Goal: Complete application form

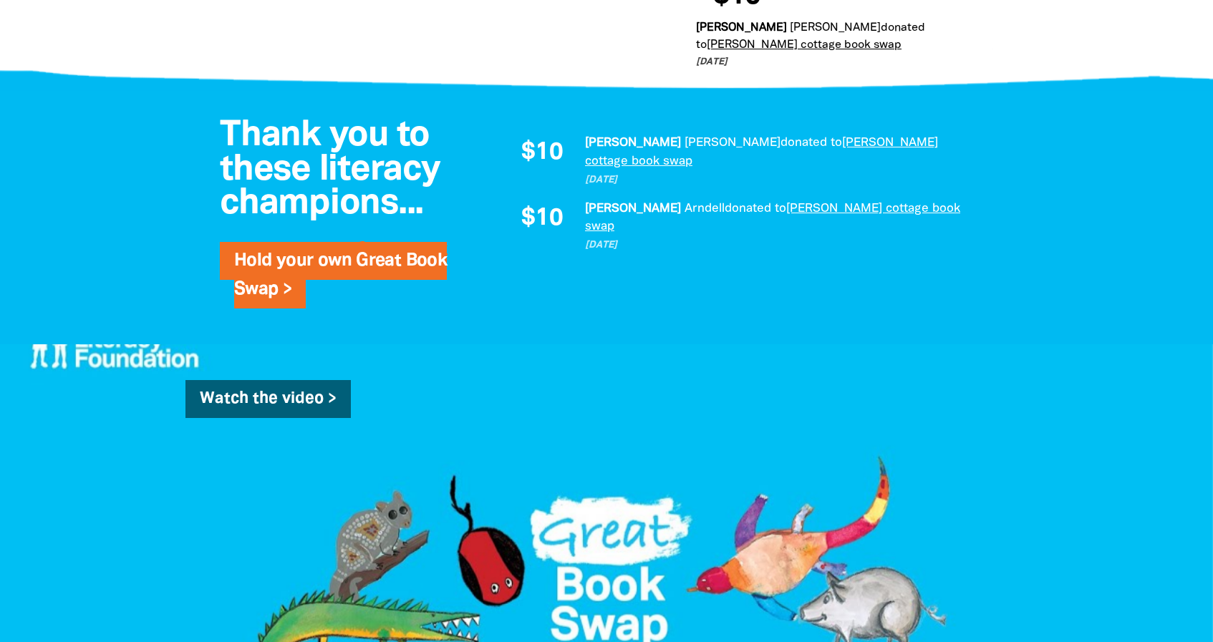
scroll to position [995, 0]
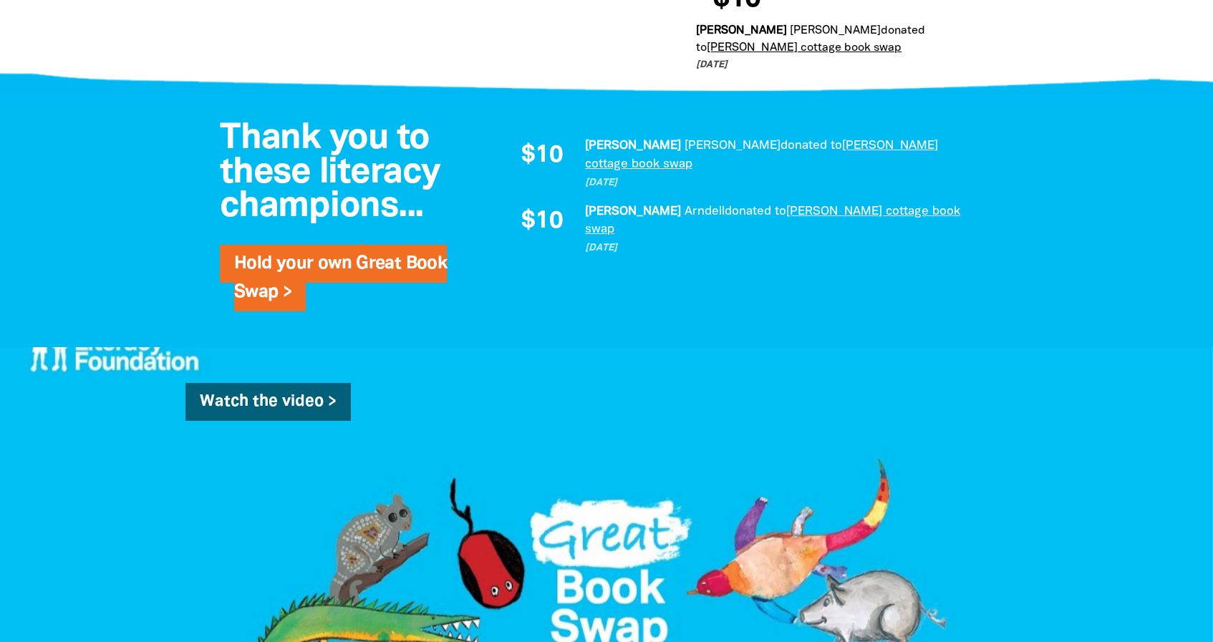
click at [1054, 42] on div at bounding box center [606, 69] width 1213 height 55
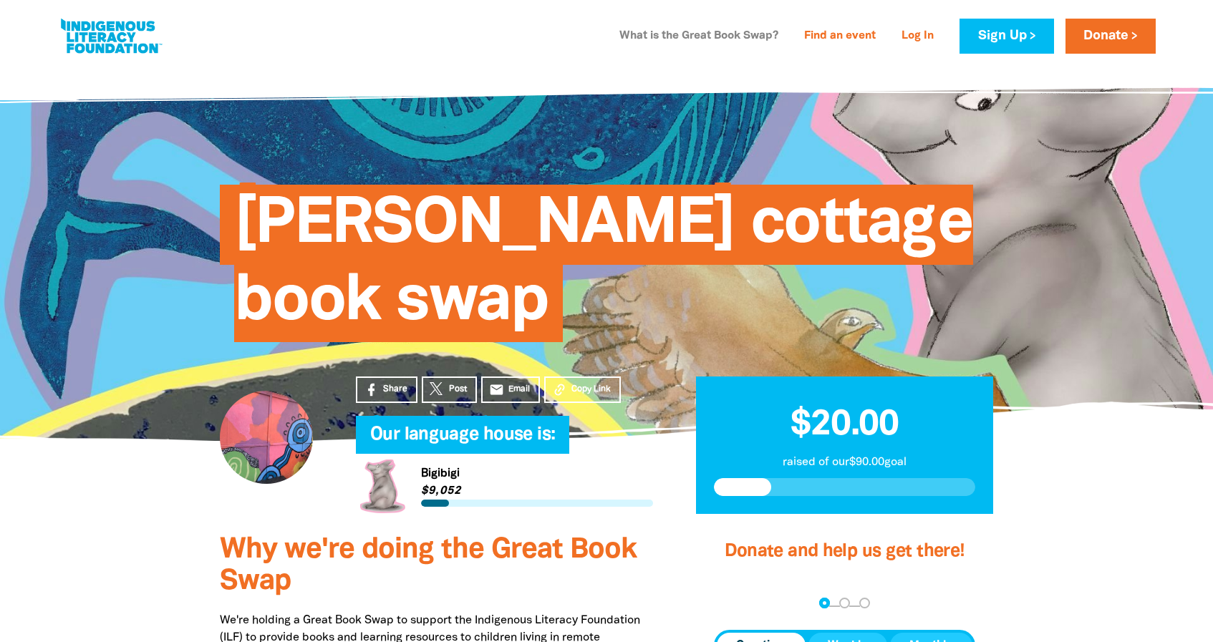
scroll to position [0, 0]
click at [727, 34] on link "What is the Great Book Swap?" at bounding box center [699, 36] width 176 height 23
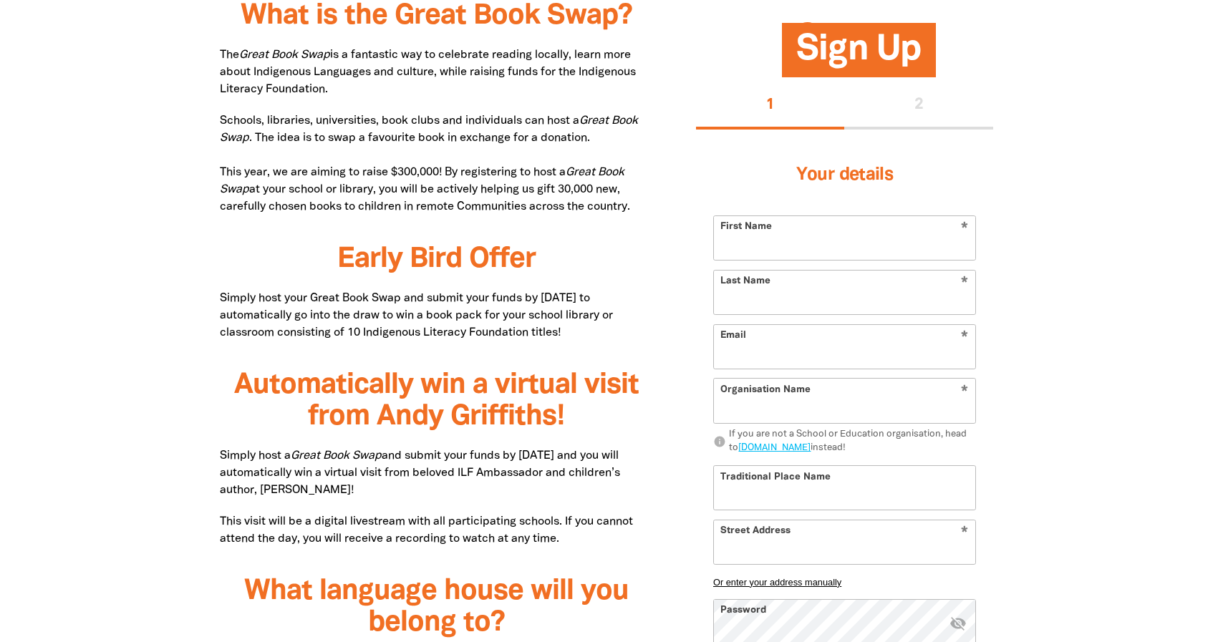
click at [259, 130] on p "Schools, libraries, universities, book clubs and individuals can host a Great B…" at bounding box center [436, 163] width 433 height 103
click at [257, 138] on p "Schools, libraries, universities, book clubs and individuals can host a Great B…" at bounding box center [436, 163] width 433 height 103
click at [589, 139] on p "Schools, libraries, universities, book clubs and individuals can host a Great B…" at bounding box center [436, 163] width 433 height 103
copy p "The idea is to swap a favourite book in exchange for a donation."
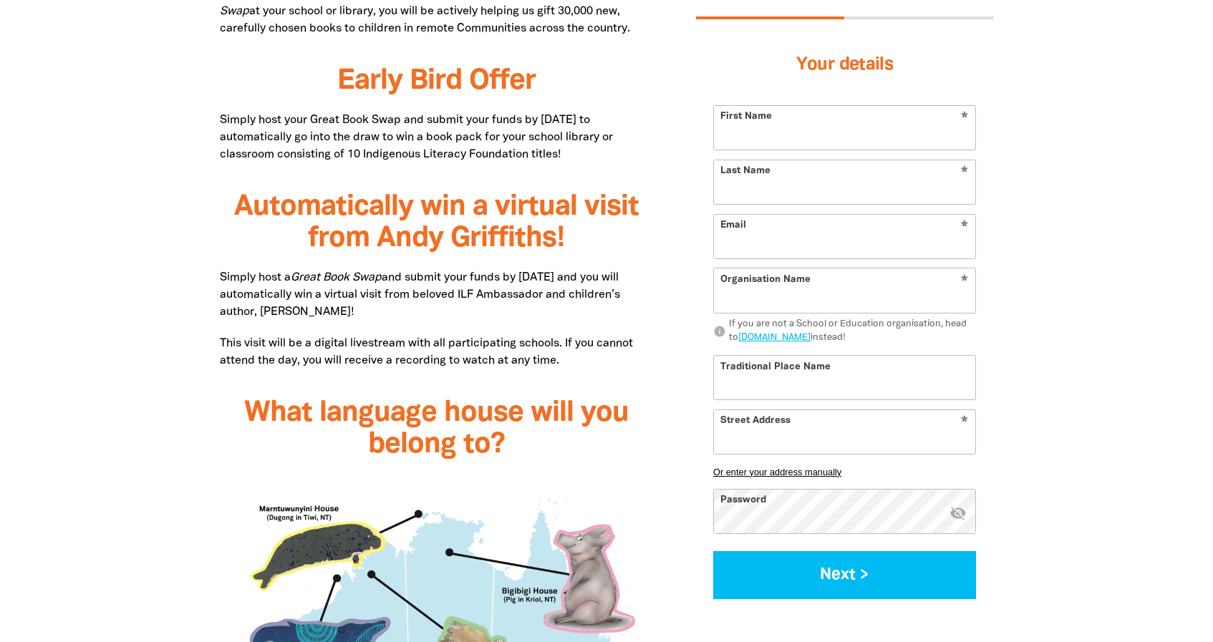
scroll to position [938, 0]
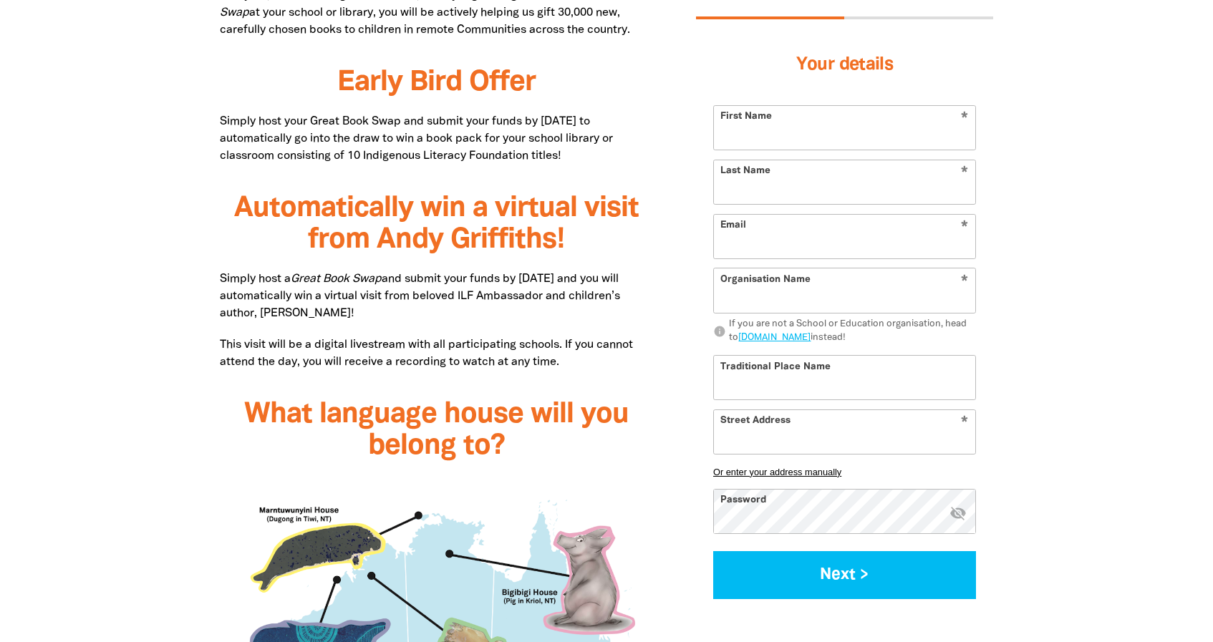
click at [748, 106] on div "Your details * First Name * Last Name * Email * Organisation Name info If you a…" at bounding box center [844, 318] width 263 height 563
click at [736, 131] on input "First Name" at bounding box center [844, 128] width 261 height 44
click at [738, 139] on input "Berry Cottage" at bounding box center [844, 128] width 261 height 44
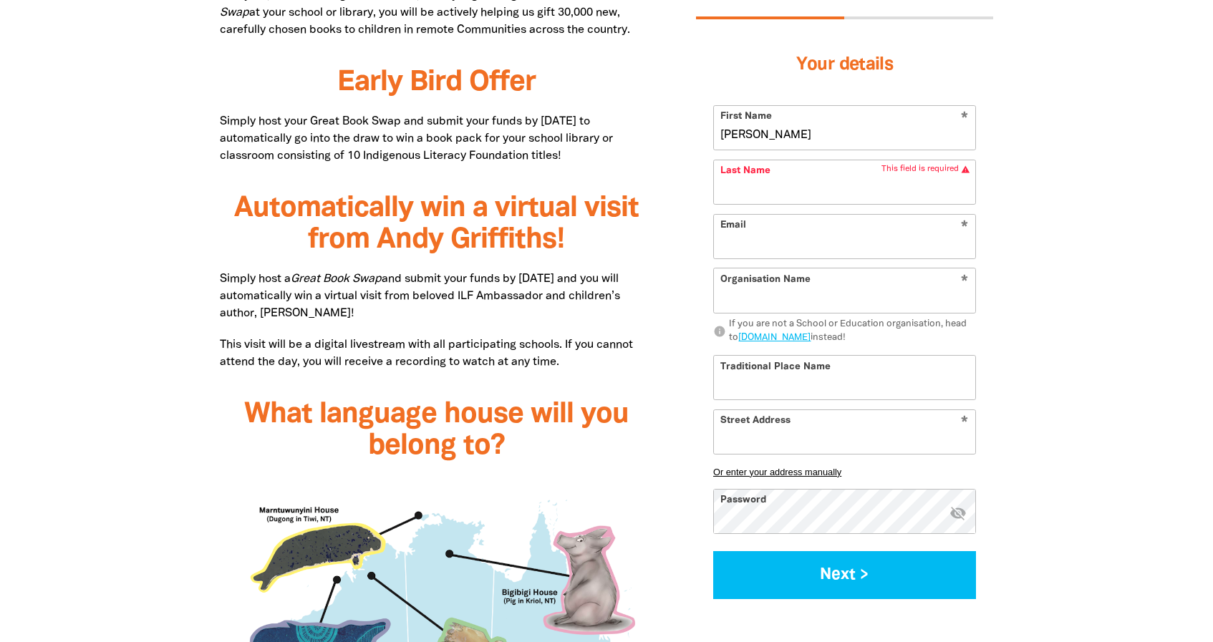
type input "Harriet"
type input "Owens"
type input "h"
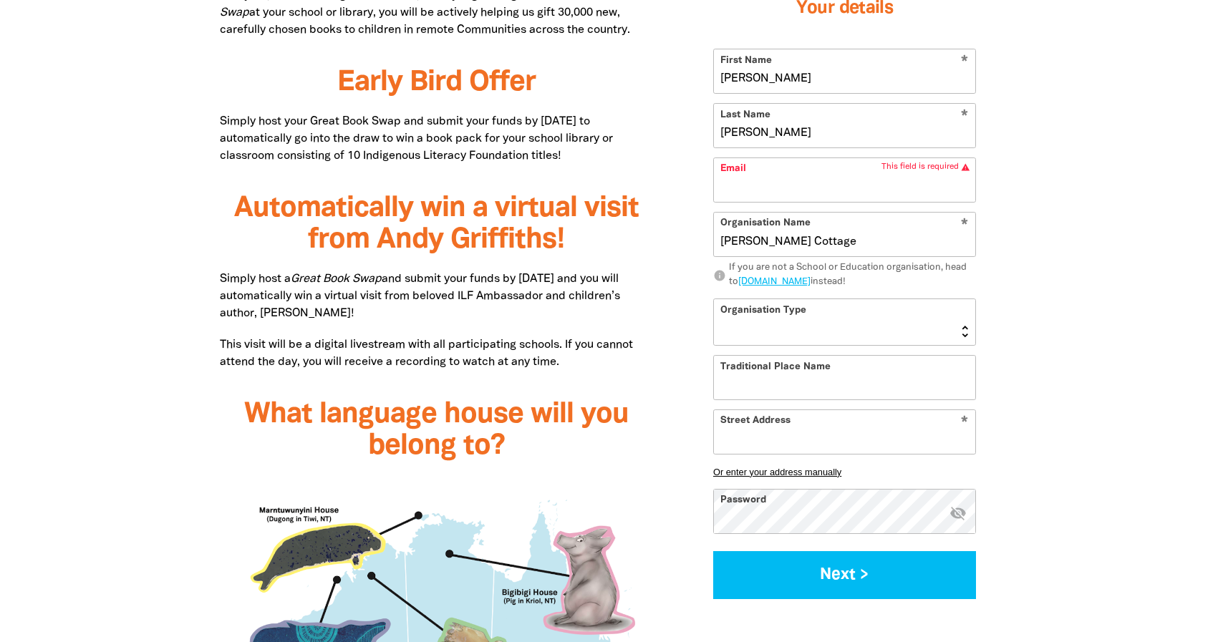
type input "Berry Cottage"
click at [744, 351] on form "* First Name Harriet * Last Name Owens * Email This field is required warning *…" at bounding box center [844, 324] width 263 height 551
click at [751, 332] on select "Early Learning Primary School High School K-12 University or TAFE Community Lib…" at bounding box center [844, 322] width 261 height 46
select select "early-learning"
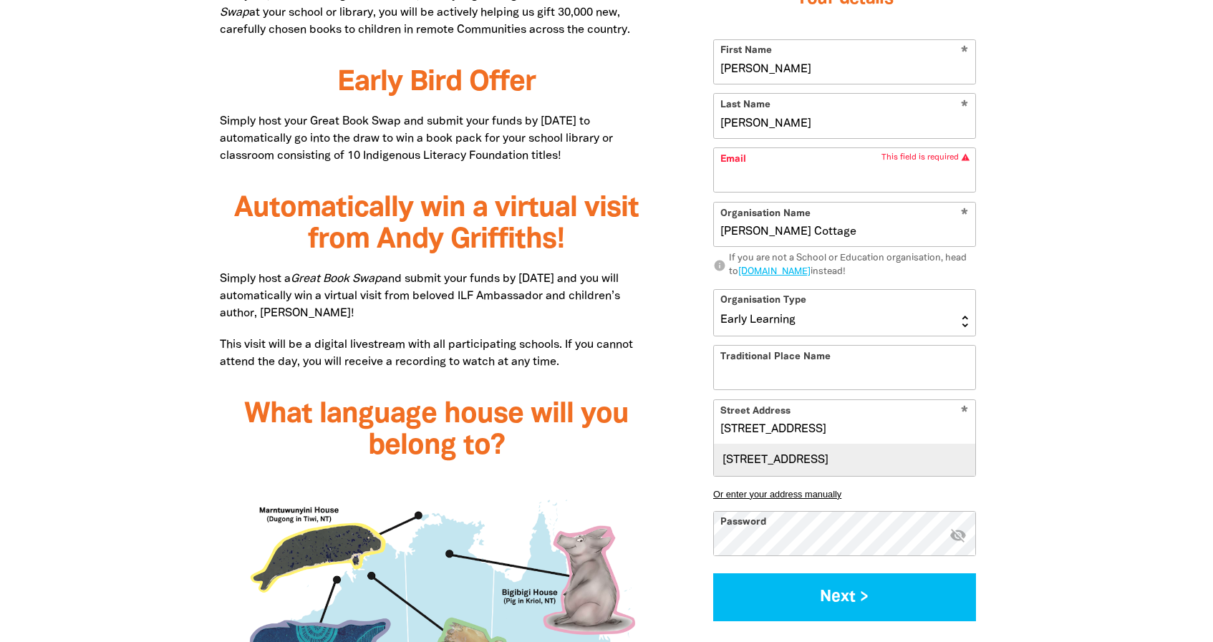
click at [852, 462] on div "9 Talus Street, NAREMBURN NSW 2065" at bounding box center [844, 460] width 261 height 31
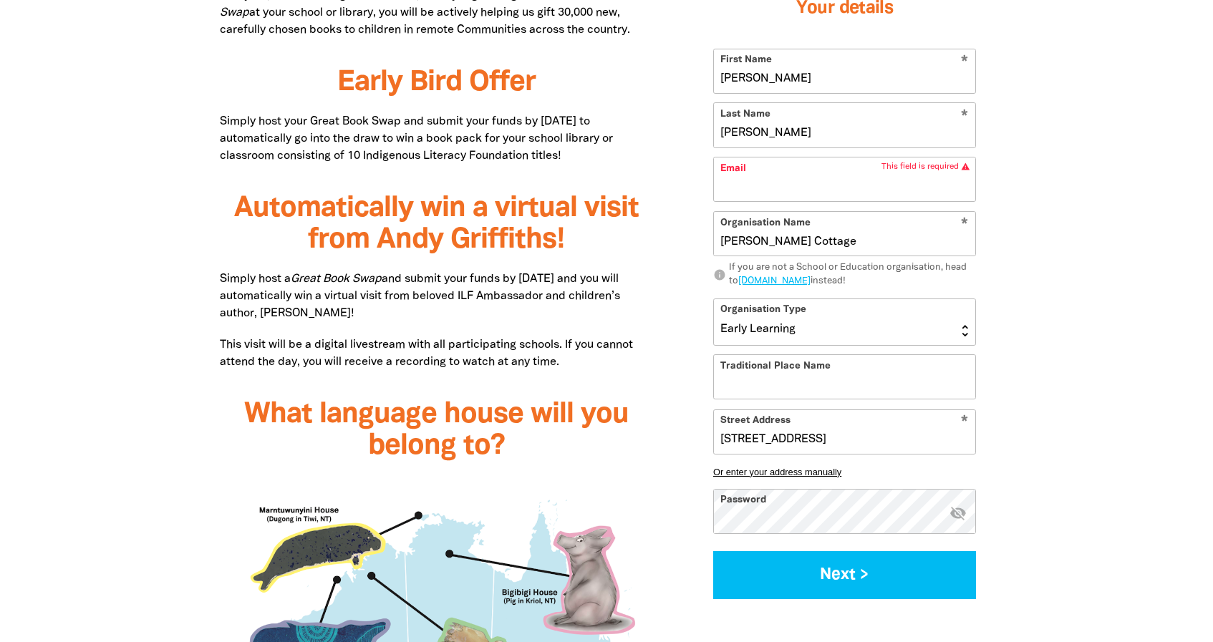
type input "9 Talus Street, NAREMBURN NSW 2065"
click at [833, 429] on input "9 Talus Street, NAREMBURN NSW 2065" at bounding box center [844, 432] width 261 height 44
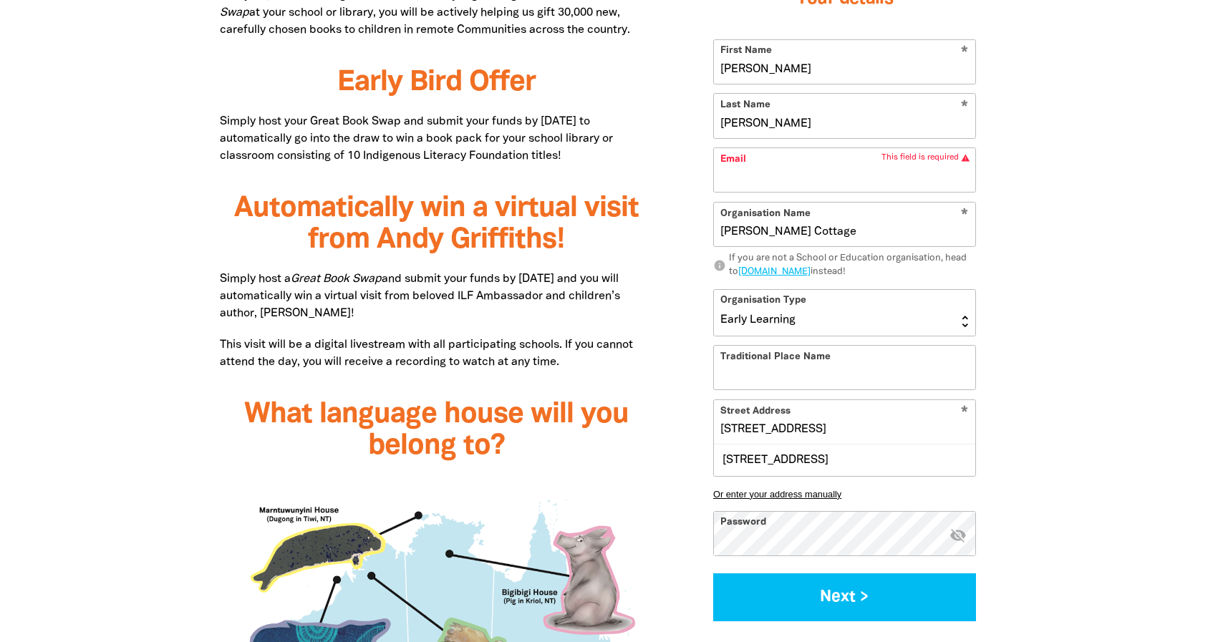
click at [833, 429] on input "9 Talus Street, NAREMBURN NSW 2065" at bounding box center [844, 422] width 261 height 44
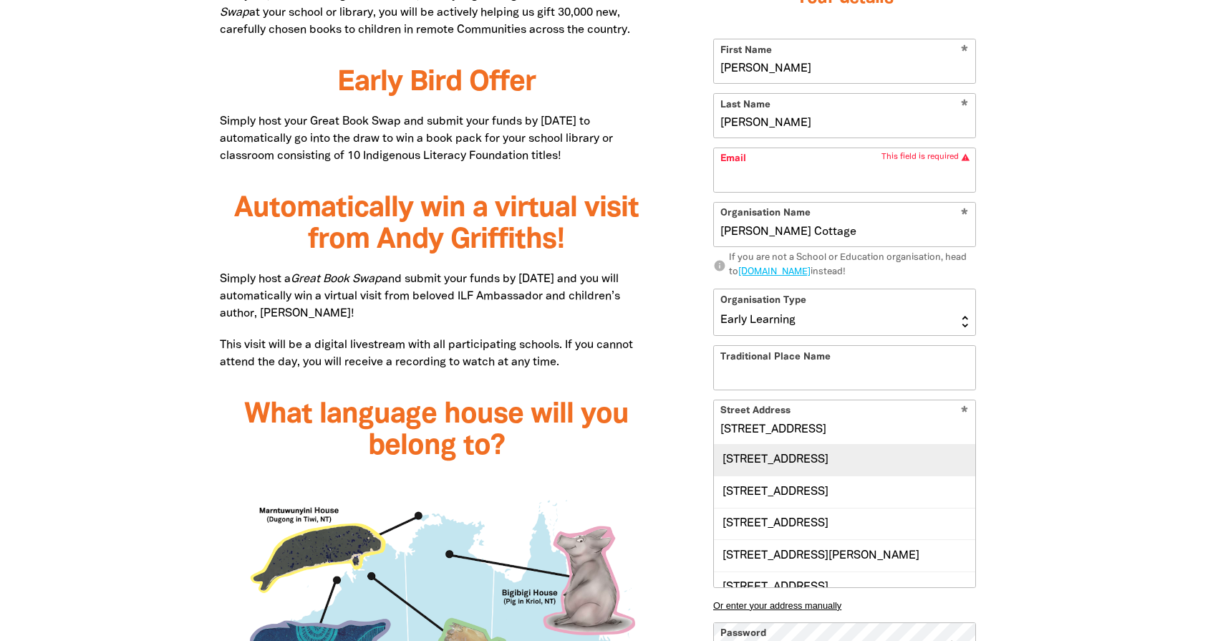
click at [835, 452] on div "40 Vimiera Road, EASTWOOD NSW 2122" at bounding box center [844, 460] width 261 height 31
type input "40 Vimiera Road, EASTWOOD NSW 2122"
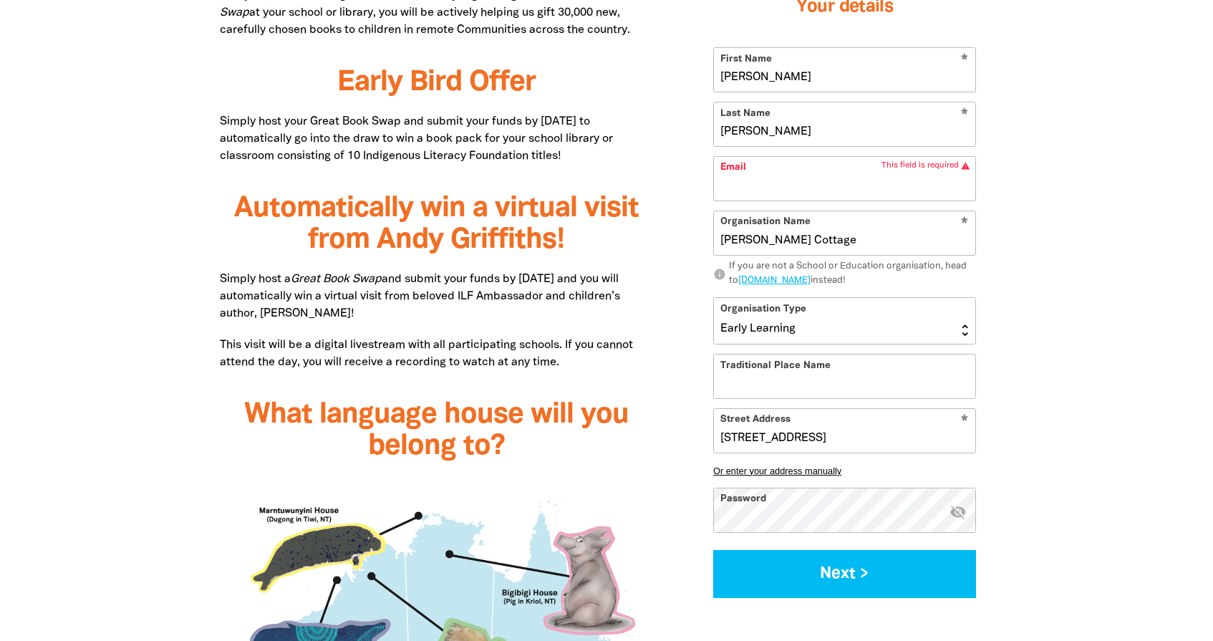
click at [1065, 476] on div at bounding box center [606, 617] width 1213 height 1559
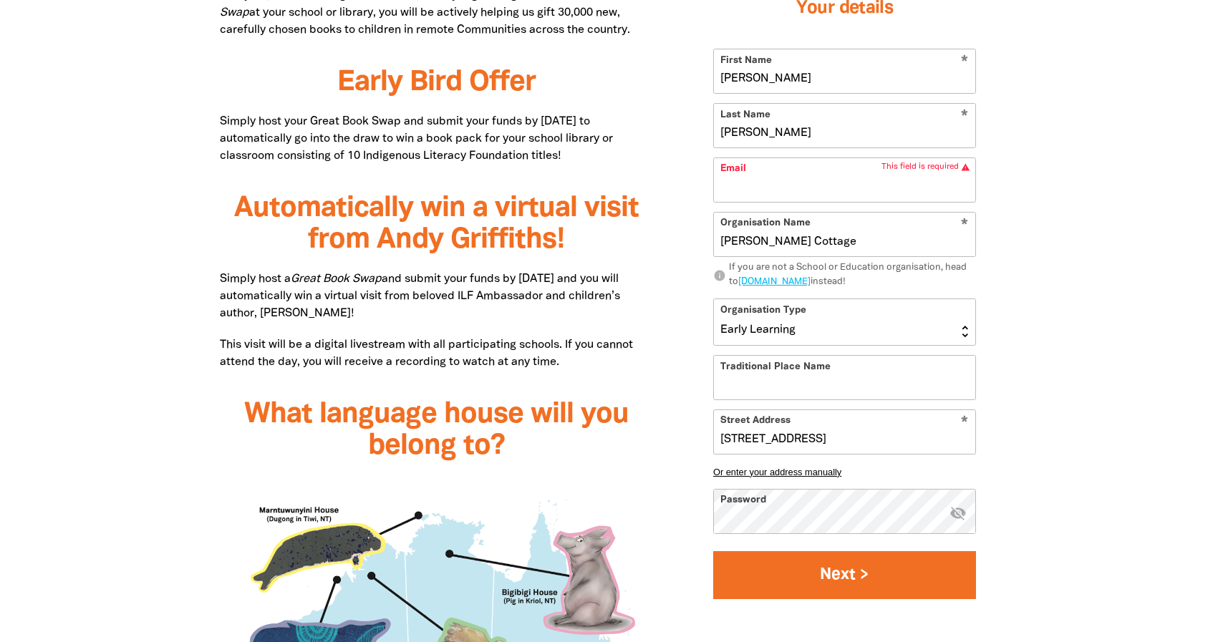
click at [814, 584] on button "Next >" at bounding box center [844, 575] width 263 height 48
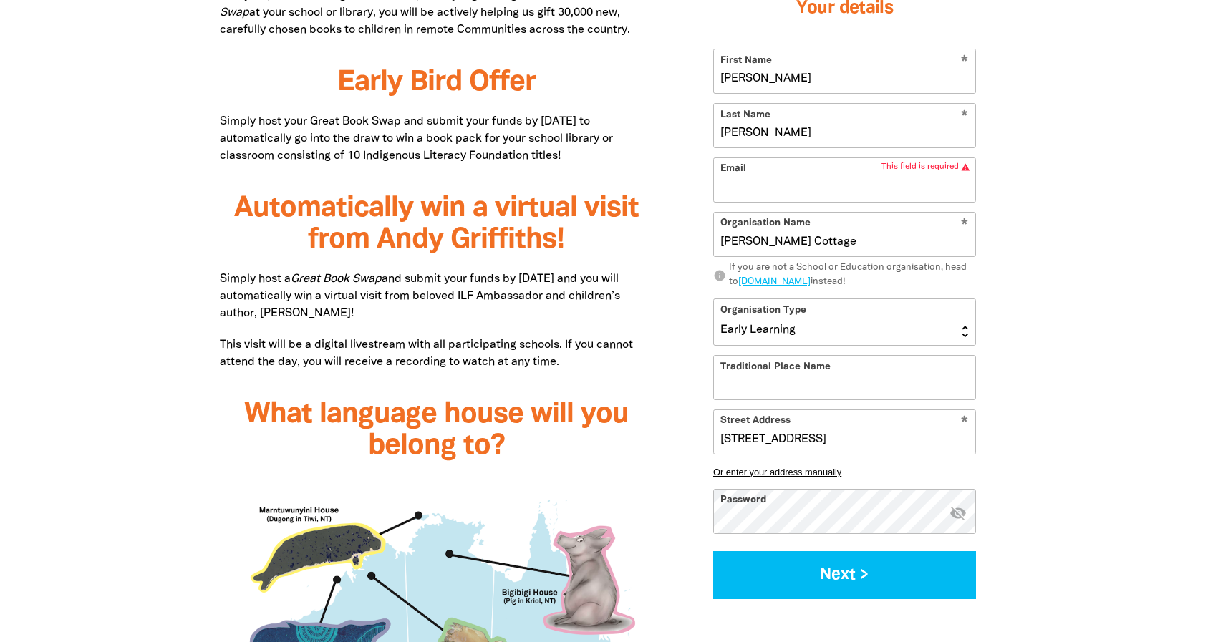
click at [839, 171] on input "Email" at bounding box center [844, 180] width 261 height 44
type input "harrietingridowens@gmail.com"
click at [844, 575] on button "Next >" at bounding box center [844, 575] width 263 height 48
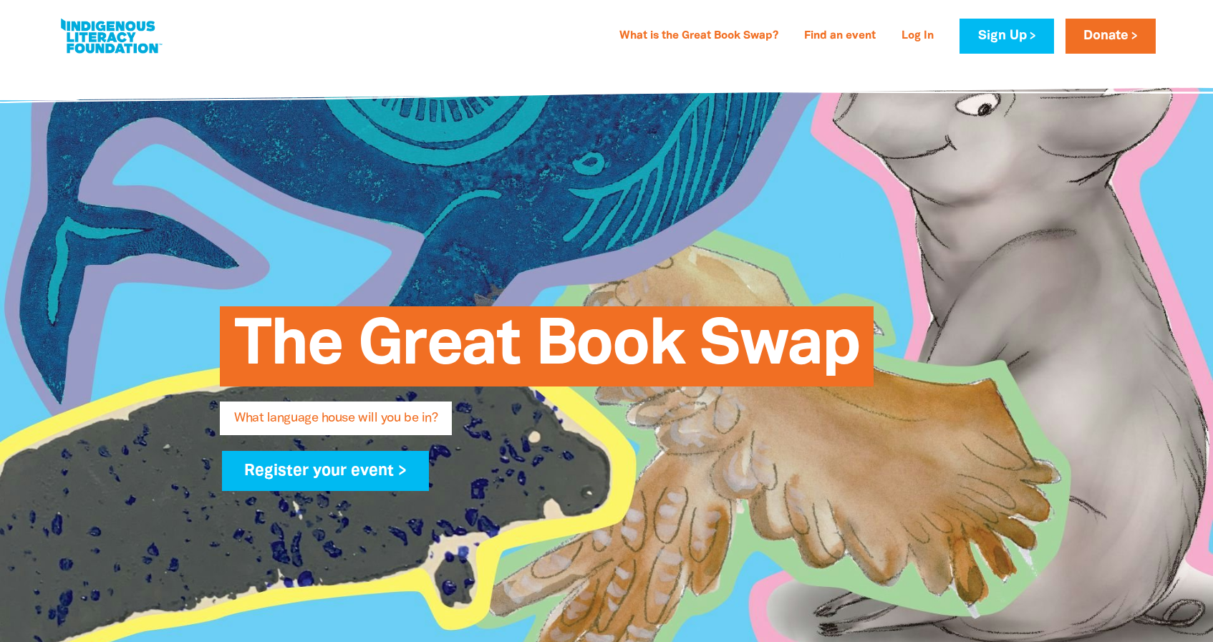
scroll to position [703, 0]
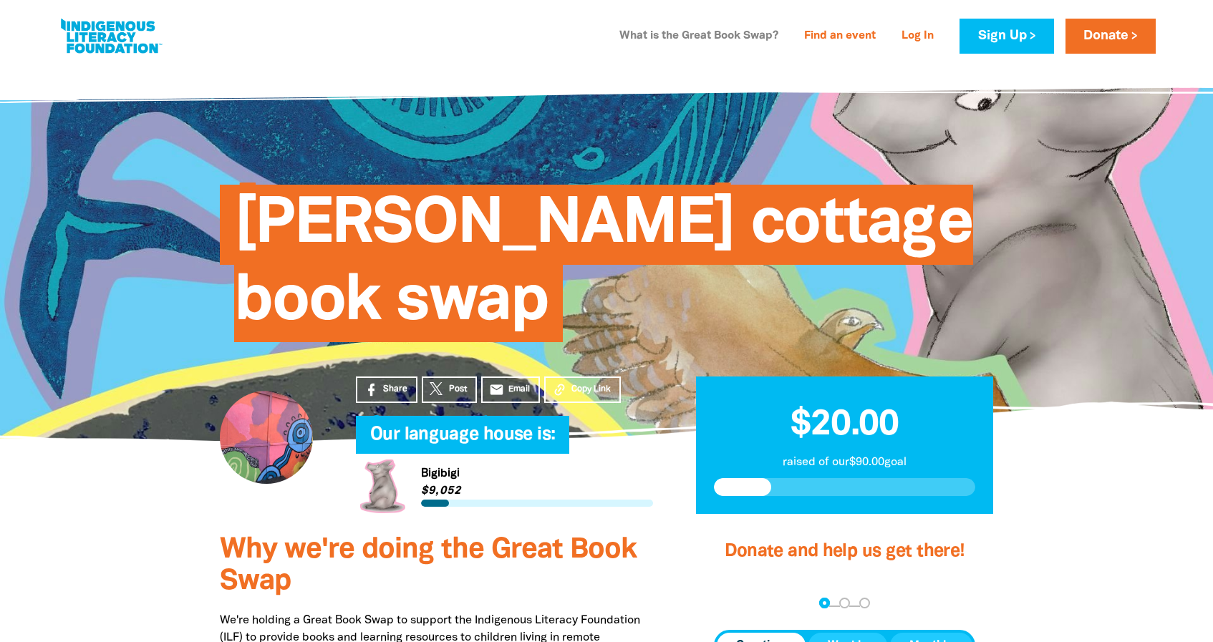
click at [672, 28] on link "What is the Great Book Swap?" at bounding box center [699, 36] width 176 height 23
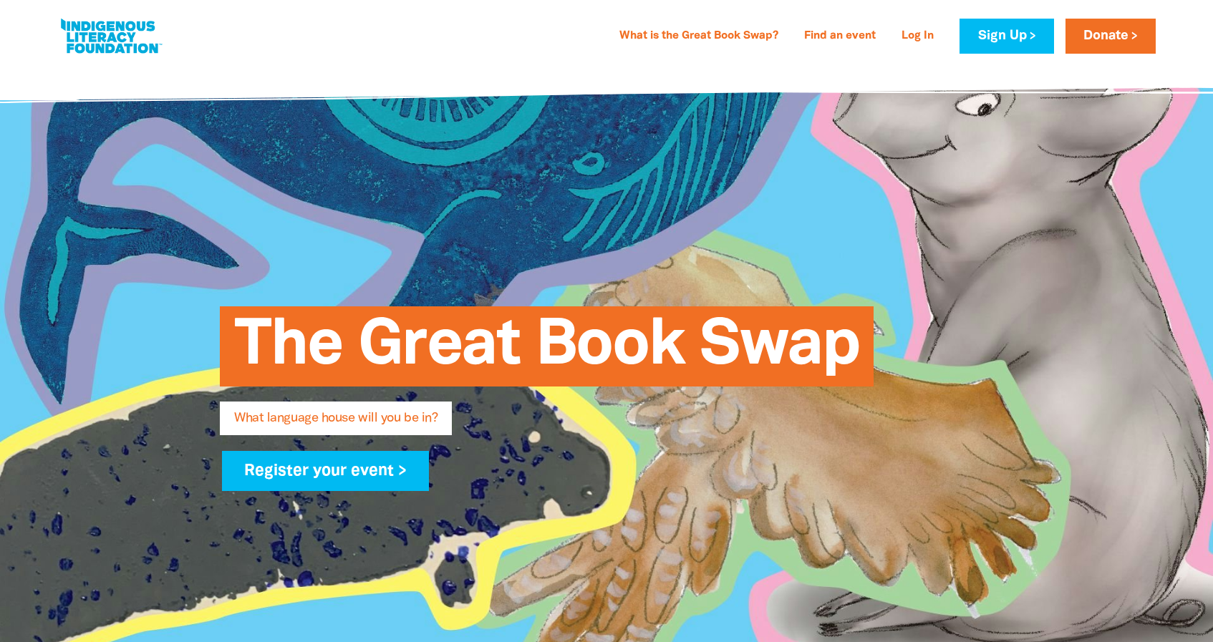
click at [524, 379] on span "The Great Book Swap" at bounding box center [546, 351] width 625 height 69
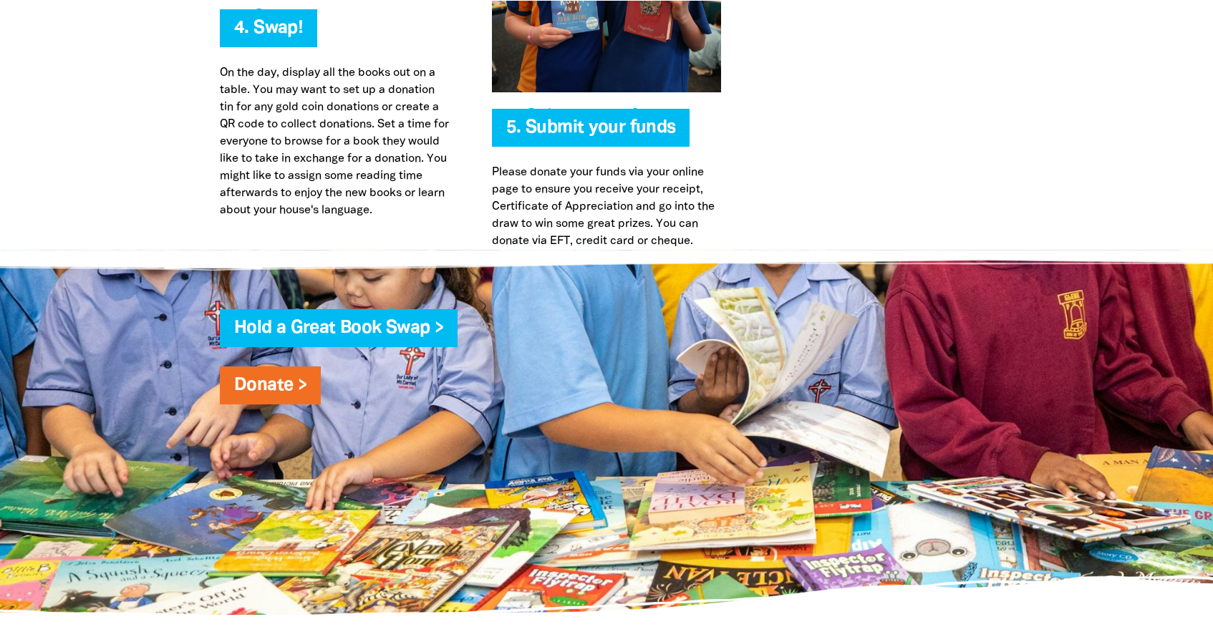
scroll to position [3016, 0]
